Goal: Task Accomplishment & Management: Manage account settings

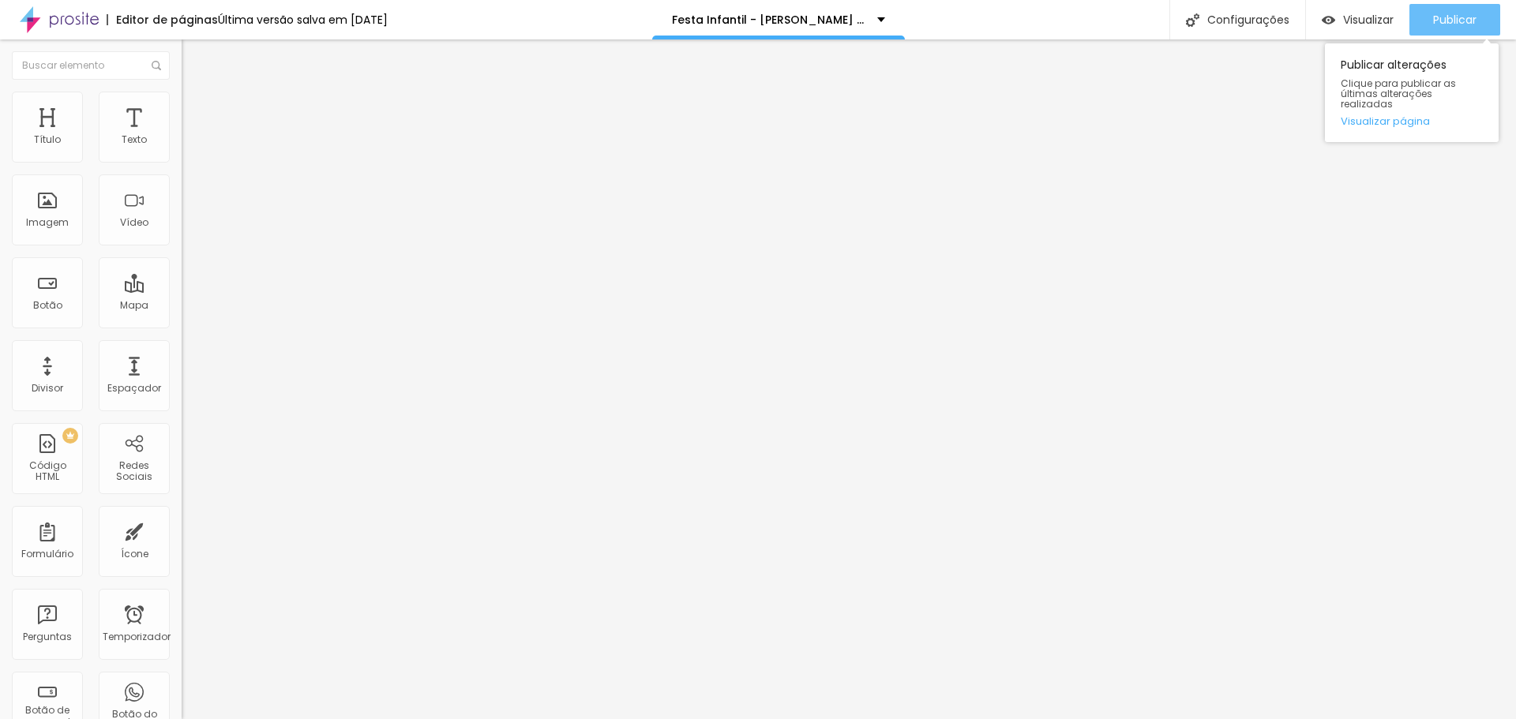
click at [1466, 15] on font "Publicar" at bounding box center [1454, 20] width 43 height 16
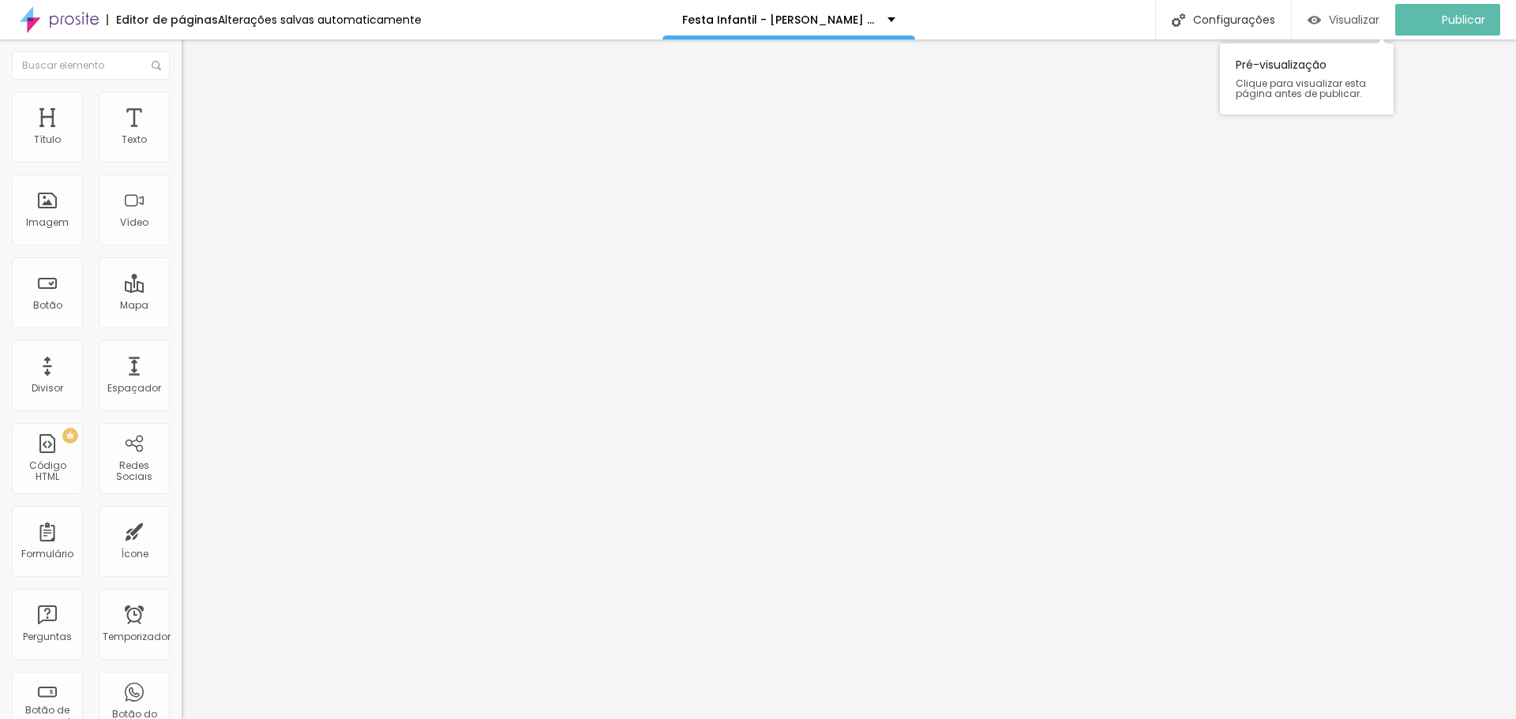
click at [1360, 15] on font "Visualizar" at bounding box center [1354, 20] width 51 height 16
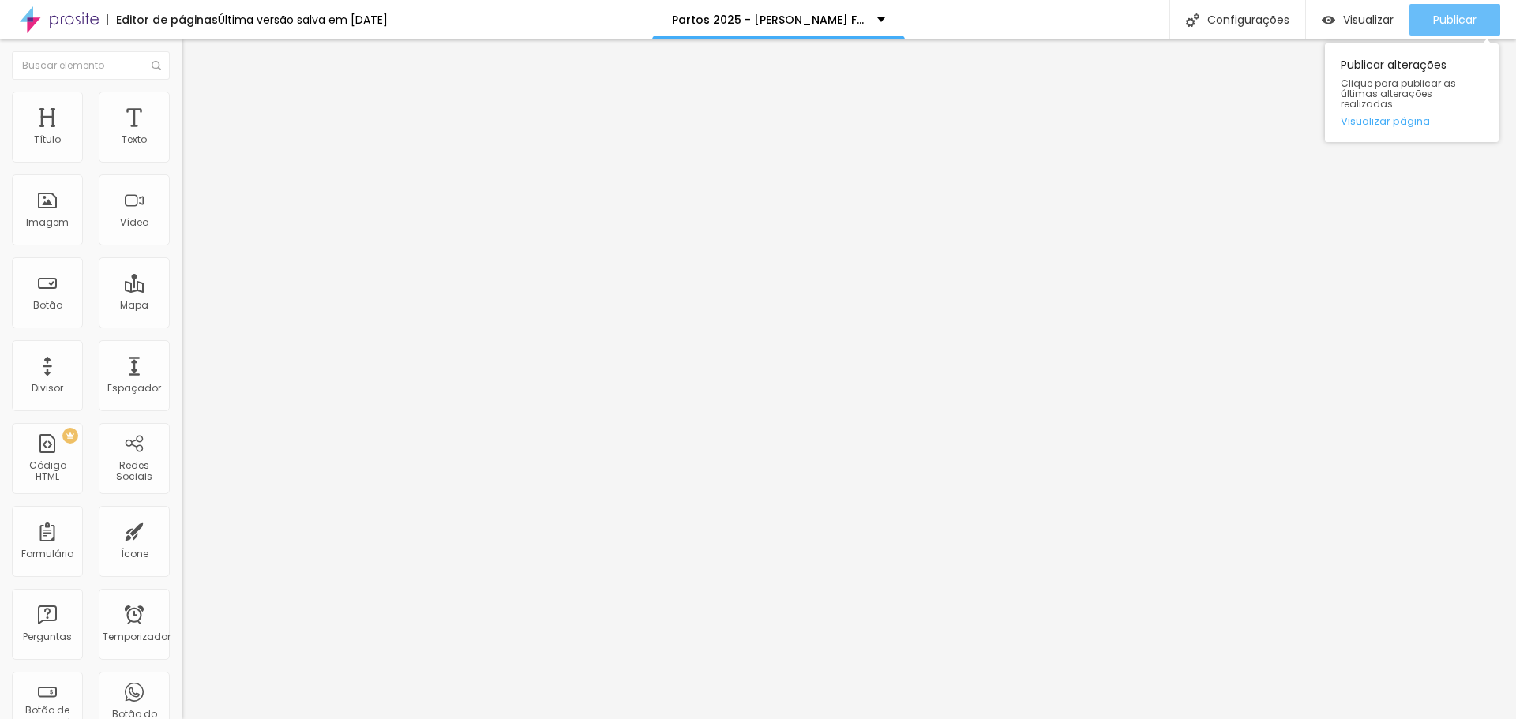
click at [1460, 18] on font "Publicar" at bounding box center [1454, 20] width 43 height 16
click at [1464, 7] on div "Publicar" at bounding box center [1454, 20] width 43 height 32
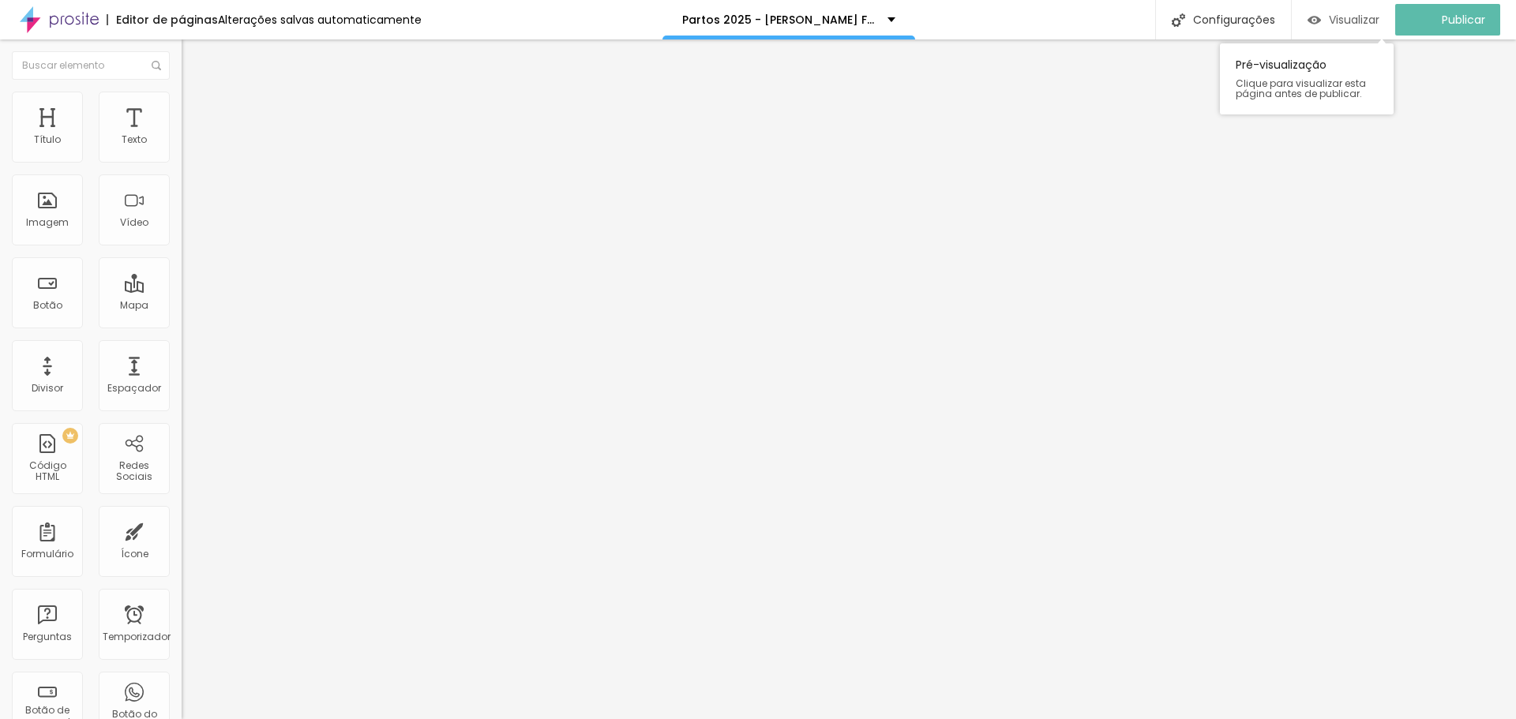
click at [1344, 10] on div "Visualizar" at bounding box center [1343, 20] width 72 height 32
click at [58, 219] on font "Imagem" at bounding box center [47, 222] width 43 height 13
click at [49, 216] on font "Imagem" at bounding box center [47, 222] width 43 height 13
click at [45, 225] on font "Imagem" at bounding box center [47, 222] width 43 height 13
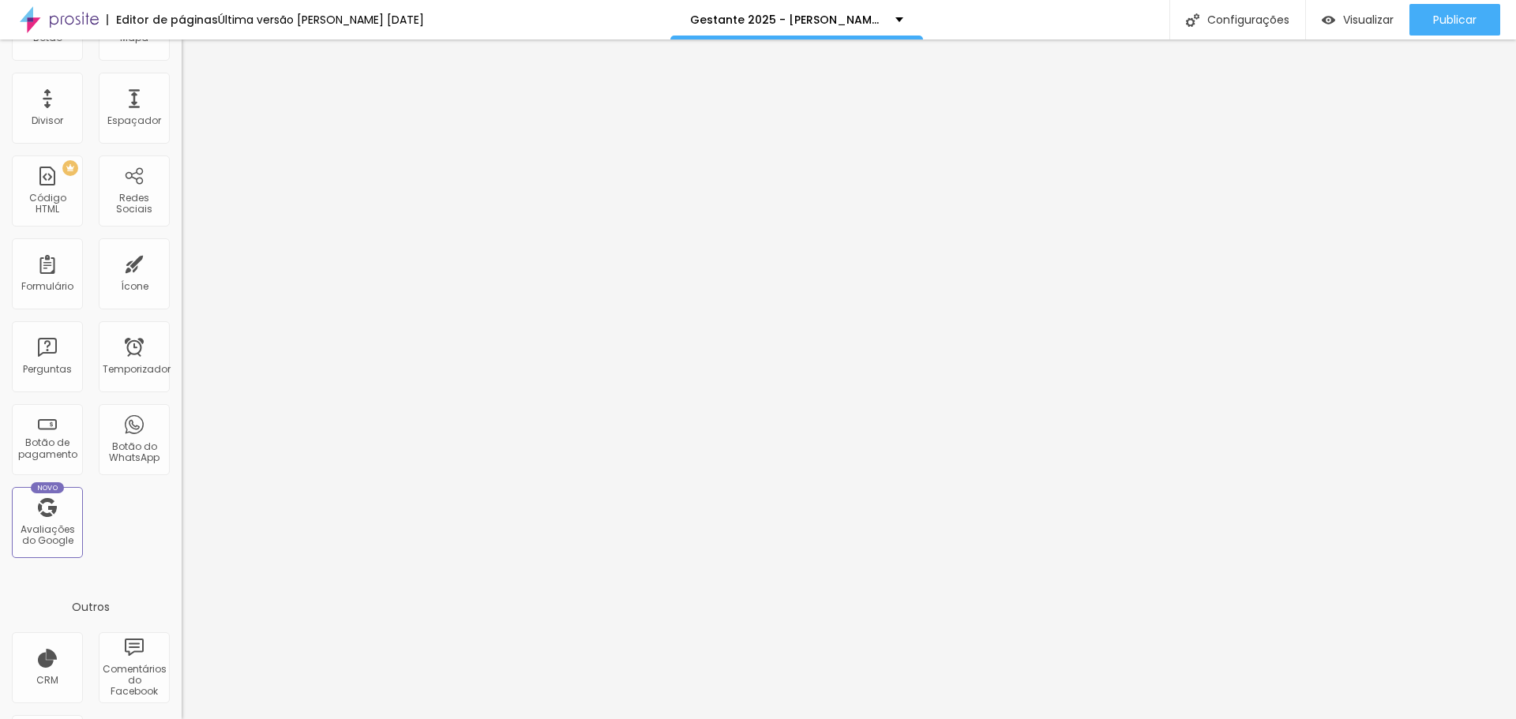
scroll to position [31, 0]
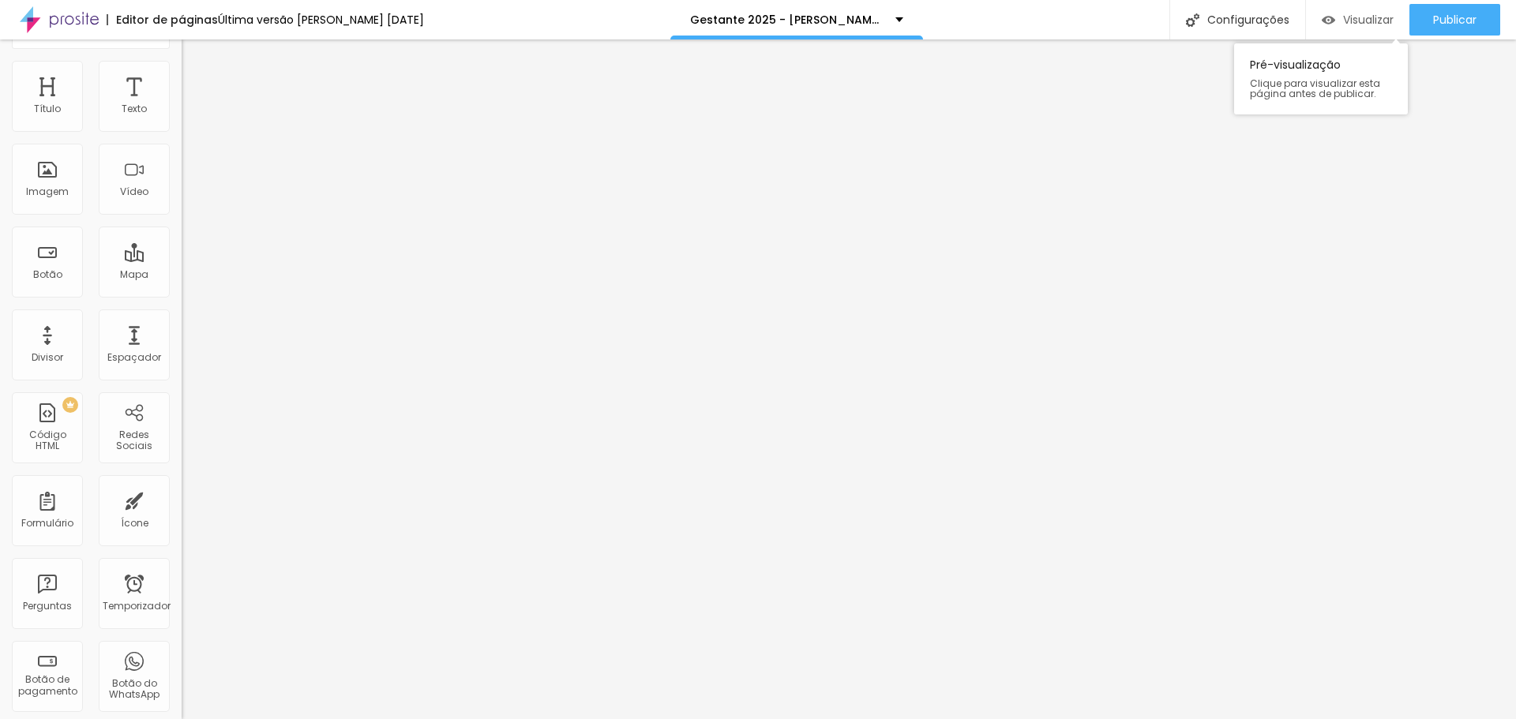
click at [1349, 20] on font "Visualizar" at bounding box center [1368, 20] width 51 height 16
click at [1453, 21] on font "Publicar" at bounding box center [1454, 20] width 43 height 16
click at [1353, 21] on font "Visualizar" at bounding box center [1354, 20] width 51 height 16
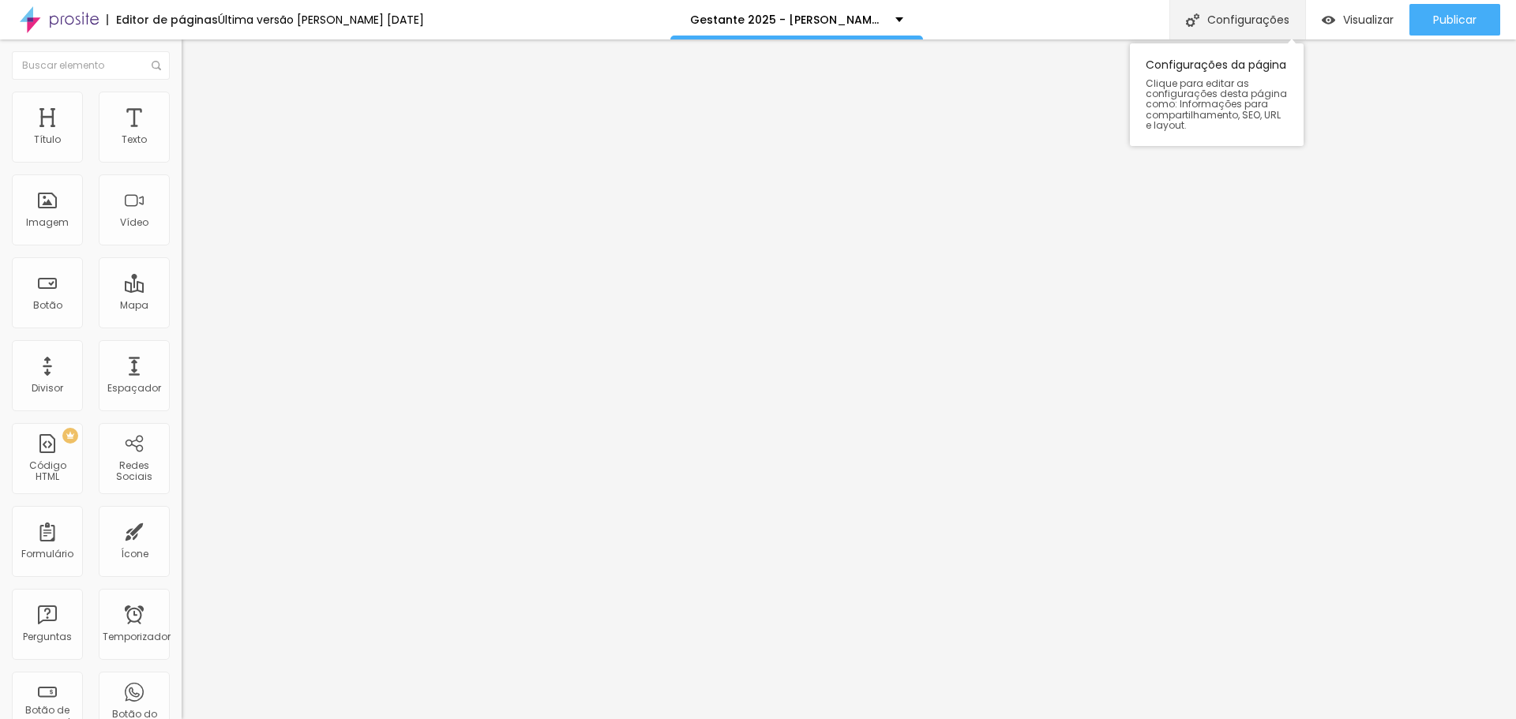
click at [1277, 25] on font "Configurações" at bounding box center [1248, 20] width 82 height 16
click at [48, 231] on div "Imagem" at bounding box center [47, 209] width 71 height 71
click at [182, 107] on li "Estilo" at bounding box center [273, 100] width 182 height 16
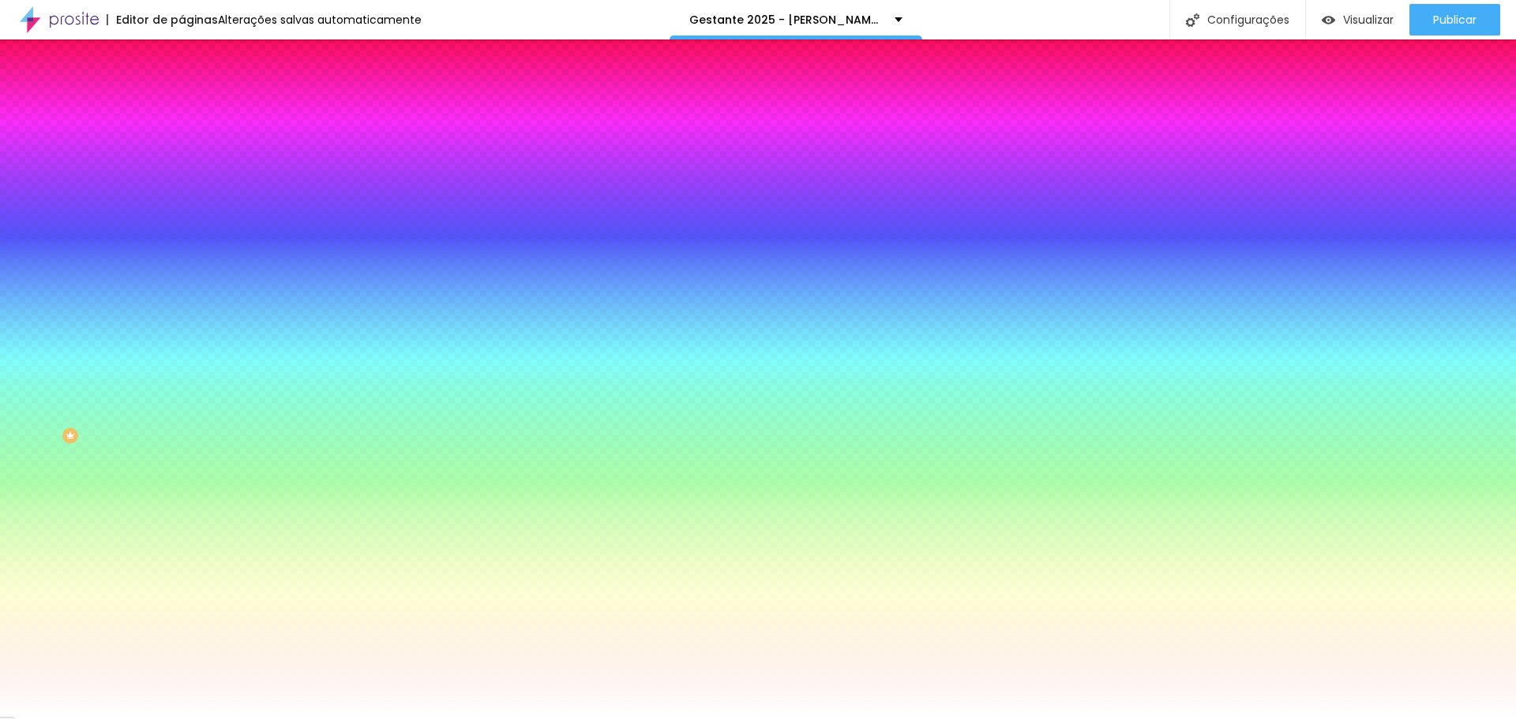
click at [191, 145] on font "Trocar imagem" at bounding box center [229, 138] width 77 height 13
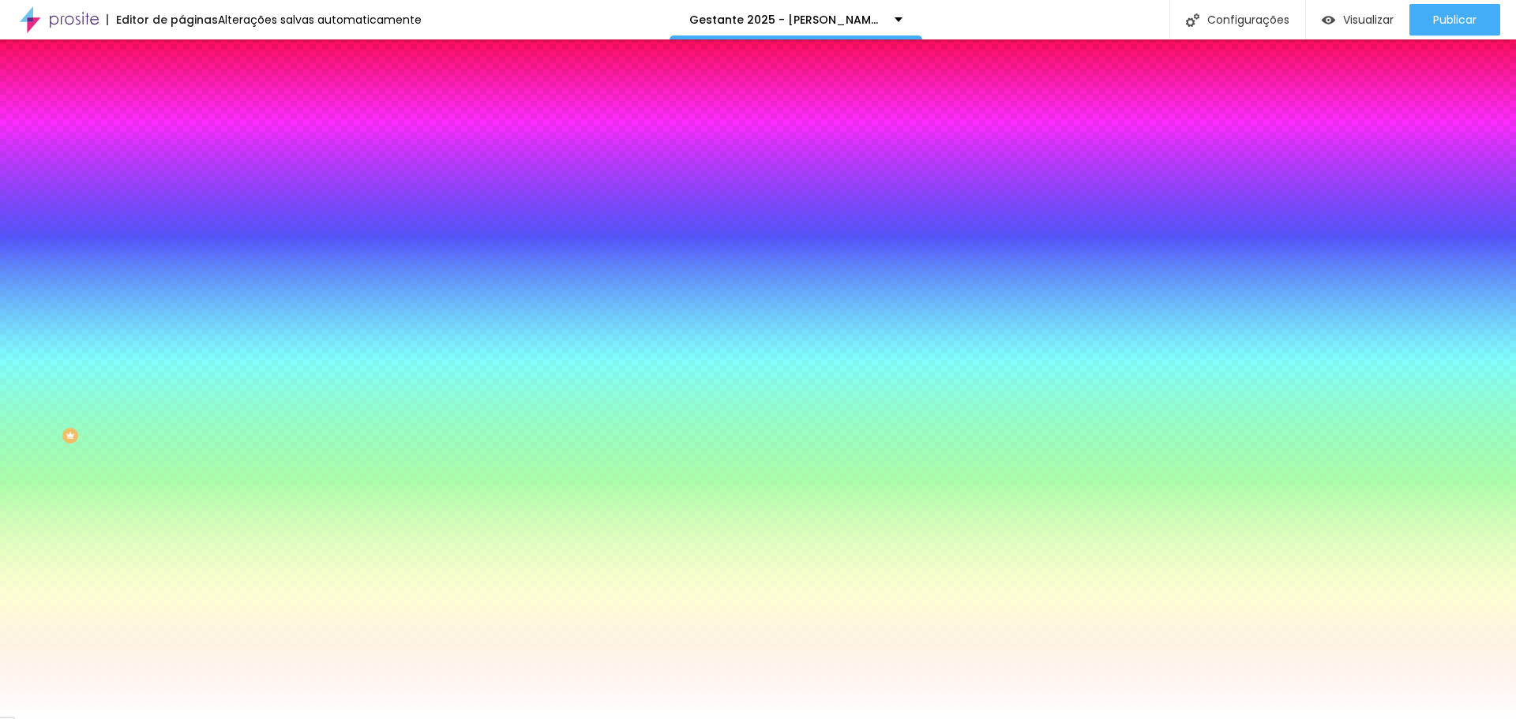
drag, startPoint x: 96, startPoint y: 206, endPoint x: 93, endPoint y: 180, distance: 26.2
click at [182, 144] on div "Trocar imagem" at bounding box center [273, 138] width 182 height 11
click at [191, 145] on font "Trocar imagem" at bounding box center [229, 138] width 77 height 13
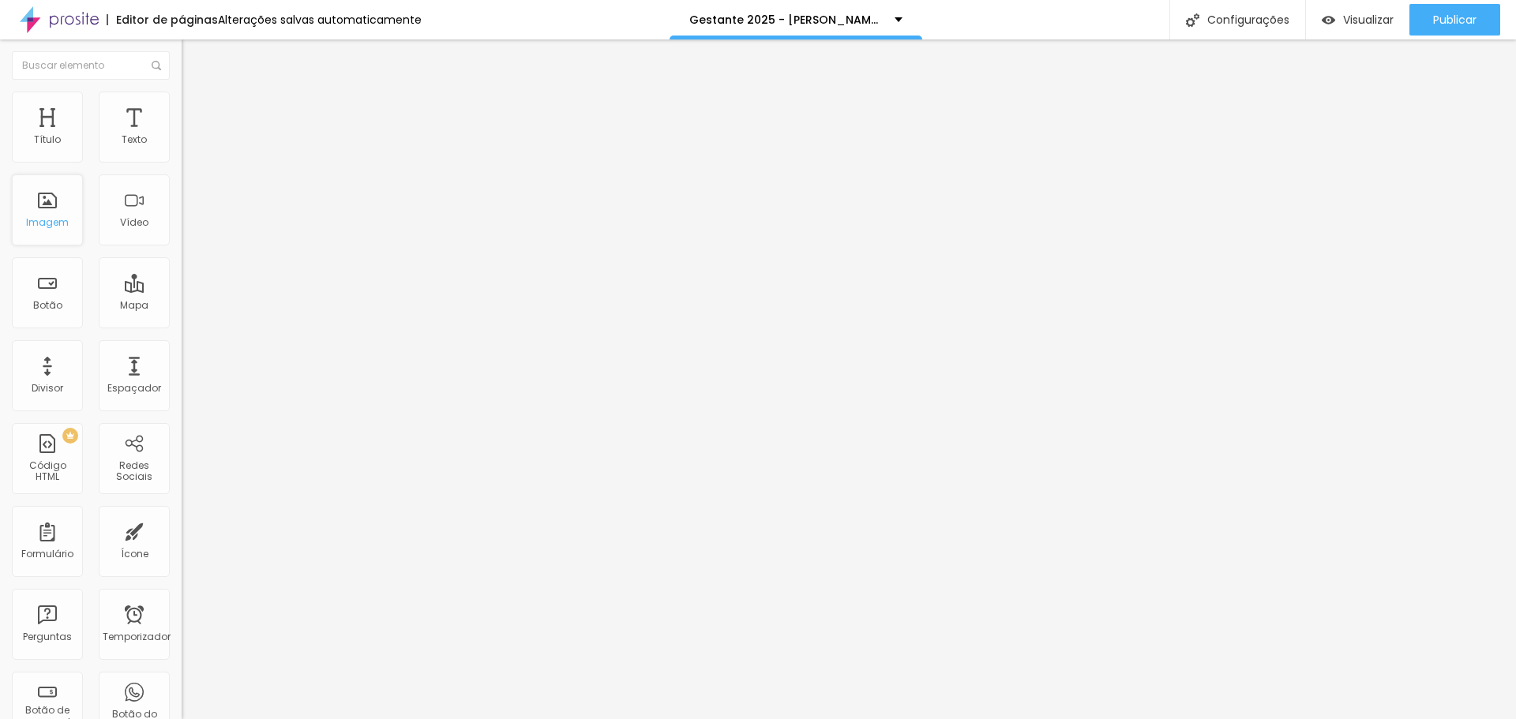
click at [46, 227] on font "Imagem" at bounding box center [47, 222] width 43 height 13
click at [182, 103] on li "Estilo" at bounding box center [273, 100] width 182 height 16
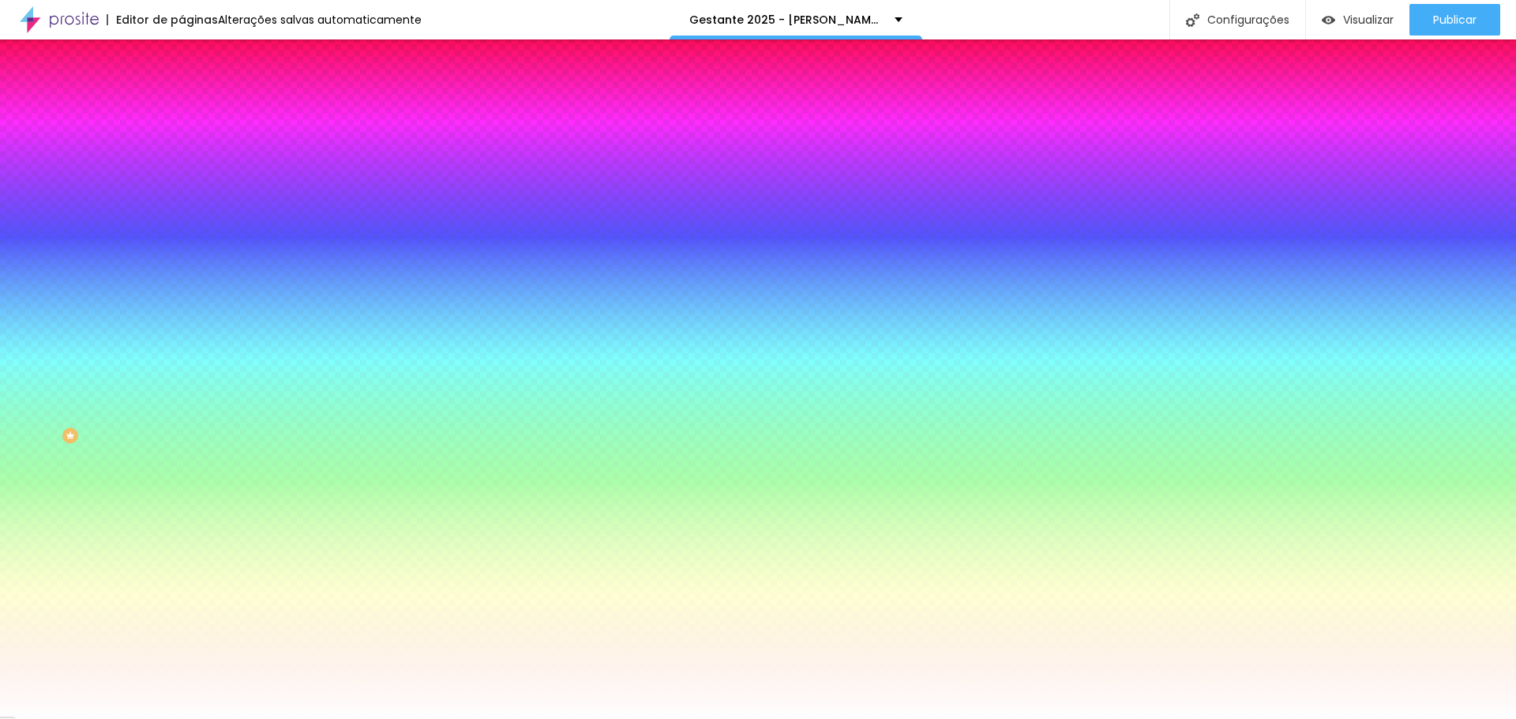
click at [182, 107] on img at bounding box center [189, 114] width 14 height 14
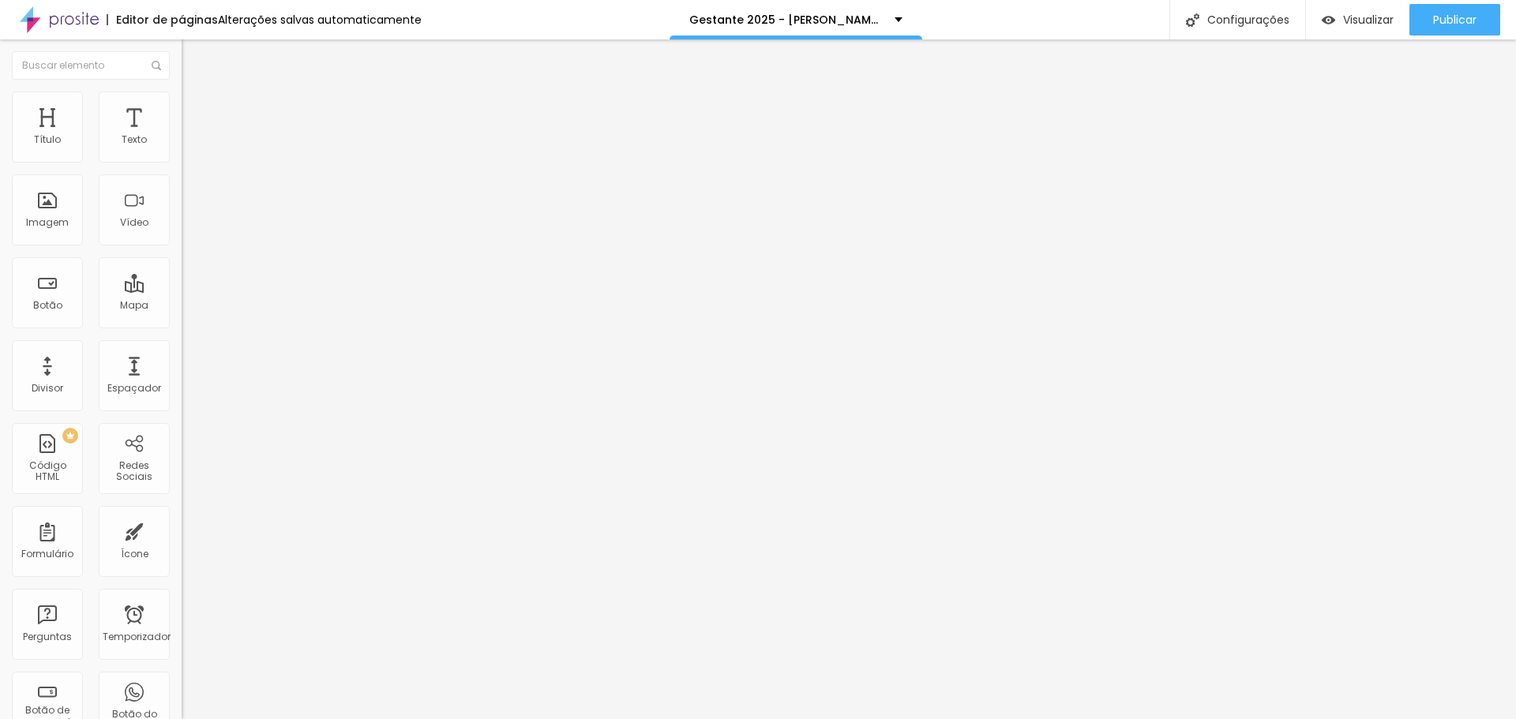
click at [196, 109] on font "Estilo" at bounding box center [208, 102] width 24 height 13
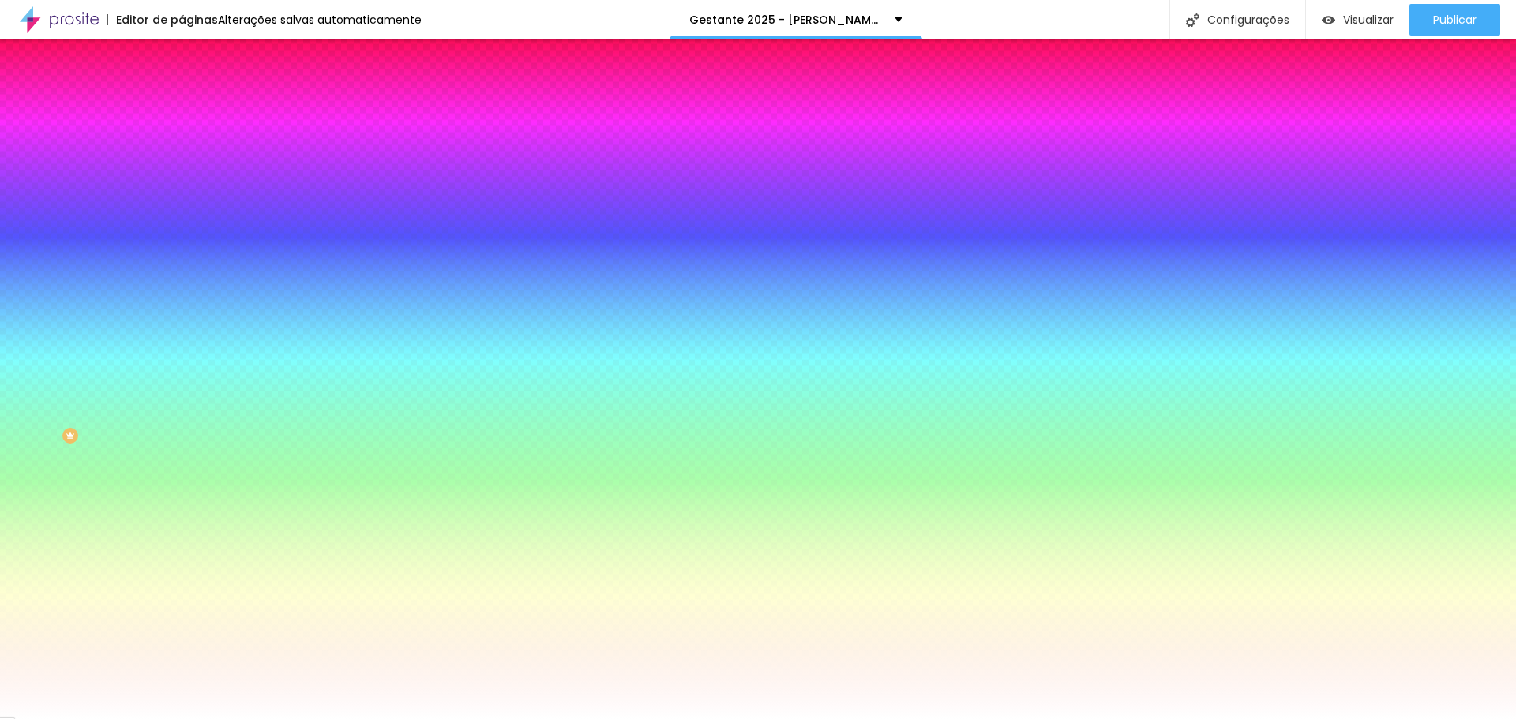
click at [191, 145] on font "Trocar imagem" at bounding box center [229, 138] width 77 height 13
click at [182, 144] on div "Trocar imagem" at bounding box center [273, 138] width 182 height 11
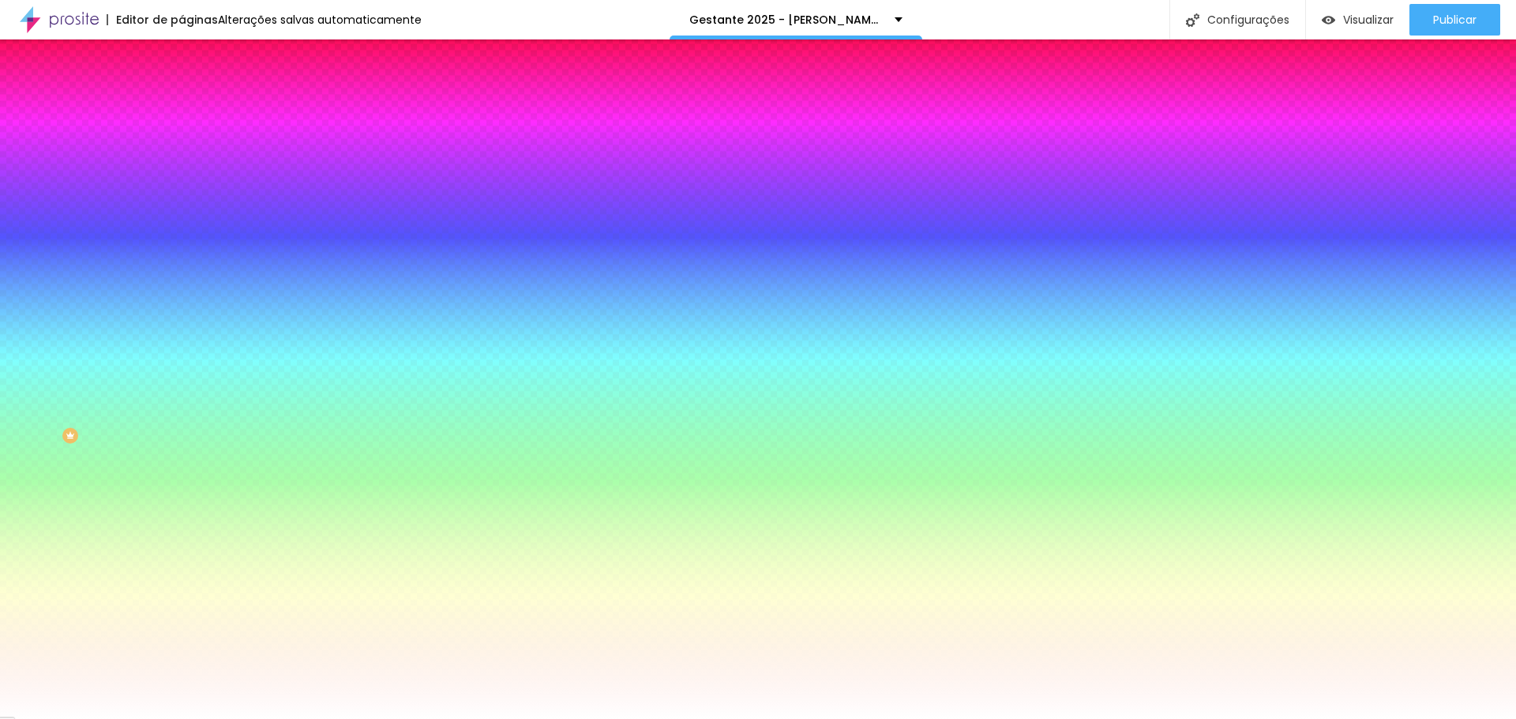
click at [182, 164] on font "Nenhum" at bounding box center [202, 157] width 41 height 13
click at [268, 142] on img at bounding box center [272, 137] width 9 height 9
click at [191, 145] on font "Trocar imagem" at bounding box center [229, 138] width 77 height 13
drag, startPoint x: 1366, startPoint y: 651, endPoint x: 1362, endPoint y: 644, distance: 8.1
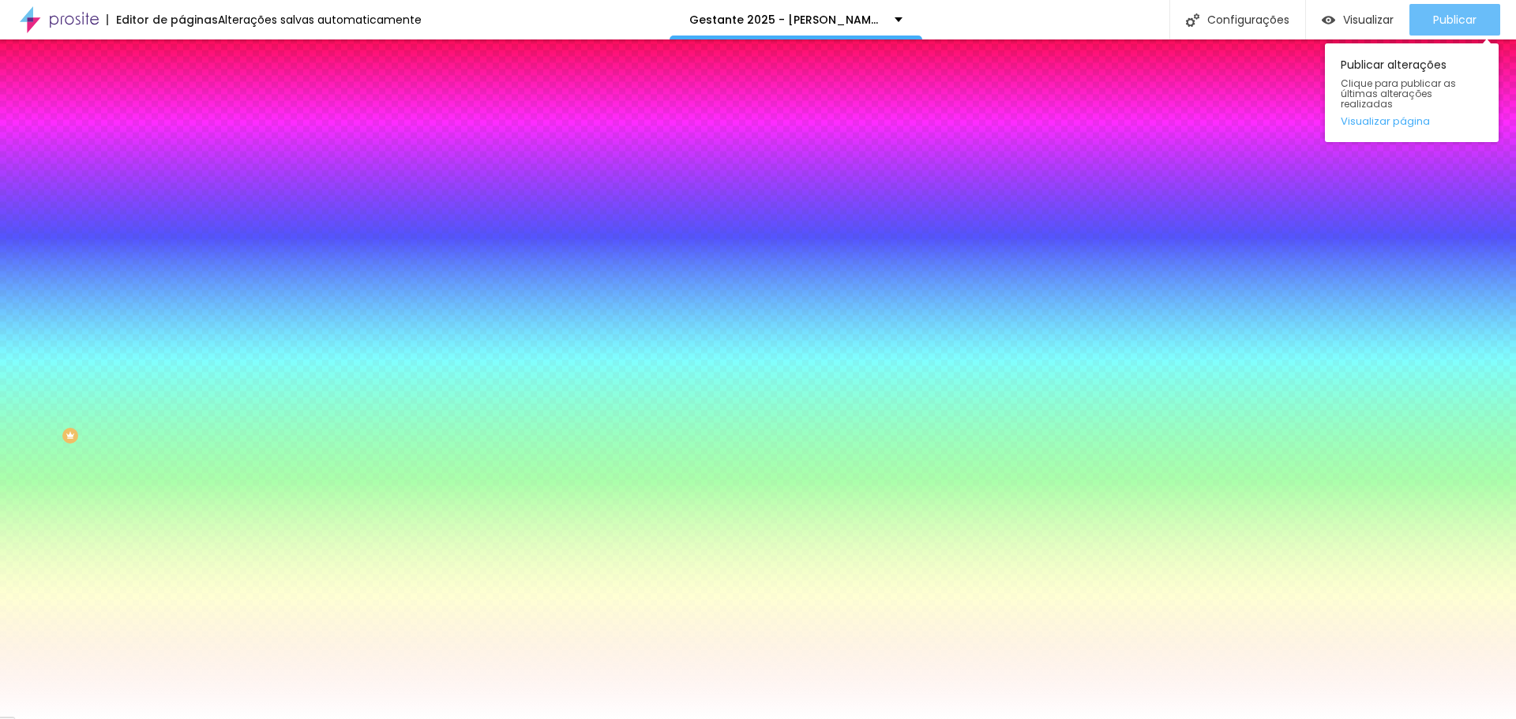
click at [1461, 24] on font "Publicar" at bounding box center [1454, 20] width 43 height 16
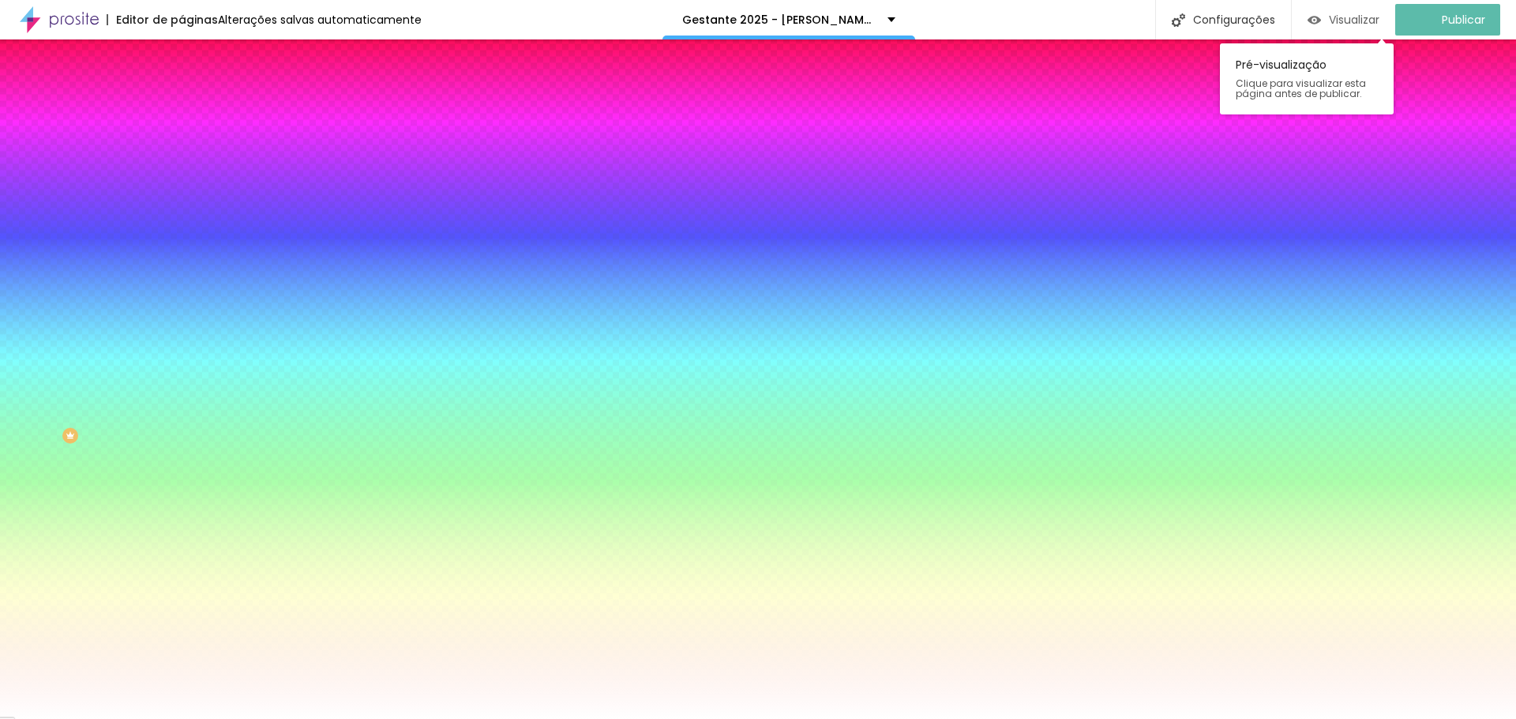
click at [1369, 20] on font "Visualizar" at bounding box center [1354, 20] width 51 height 16
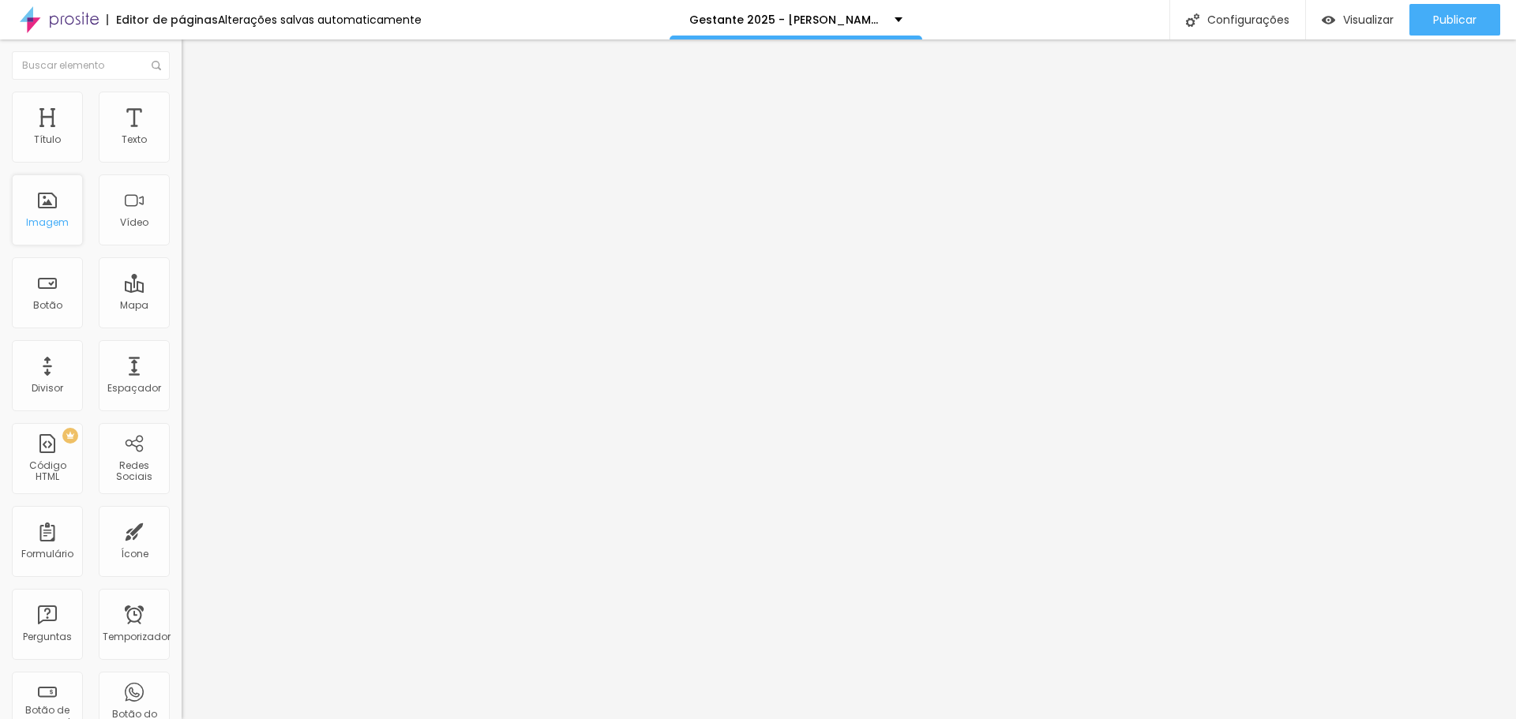
click at [62, 227] on font "Imagem" at bounding box center [47, 222] width 43 height 13
click at [36, 216] on font "Imagem" at bounding box center [47, 222] width 43 height 13
click at [191, 136] on font "Trocar imagem" at bounding box center [229, 128] width 77 height 13
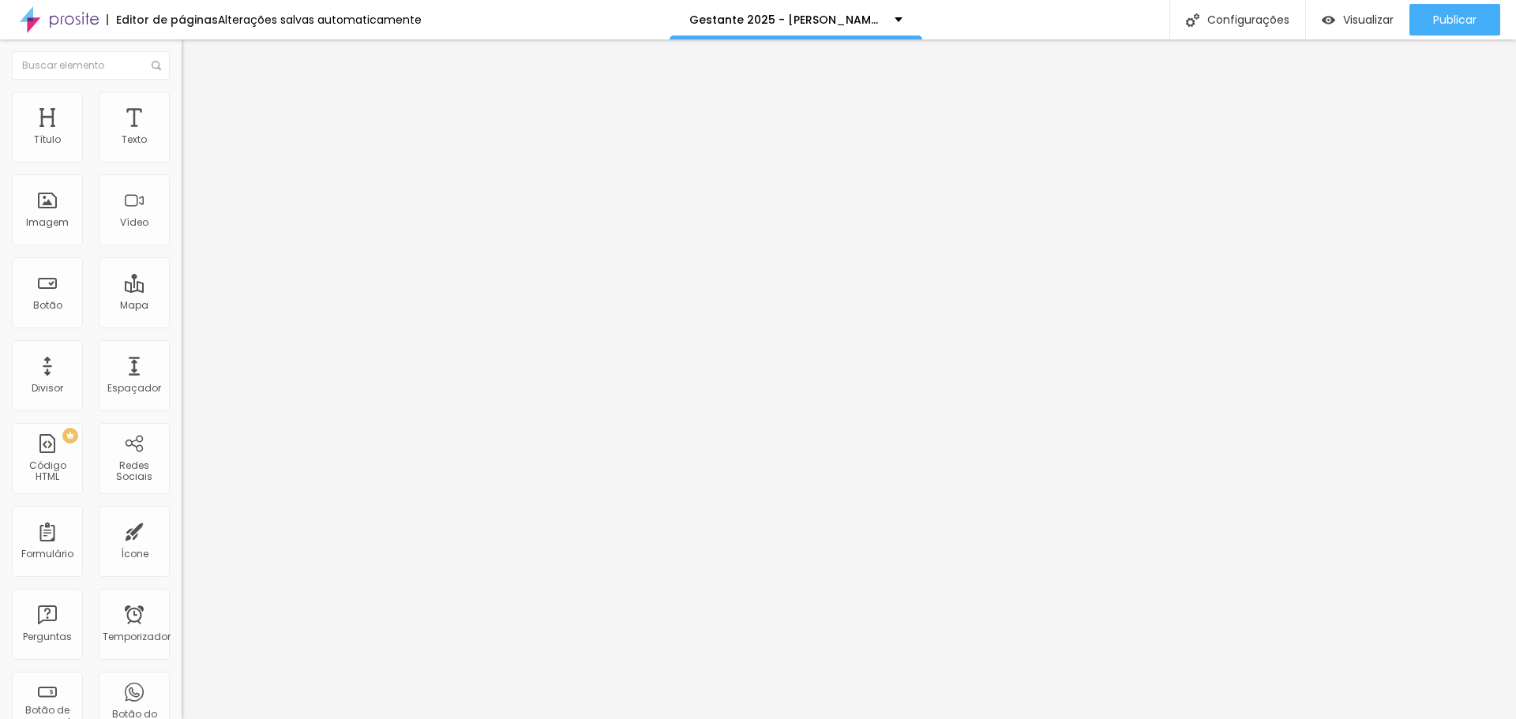
click at [1488, 21] on button "Publicar" at bounding box center [1454, 20] width 91 height 32
click at [1376, 15] on font "Visualizar" at bounding box center [1368, 20] width 51 height 16
